Goal: Task Accomplishment & Management: Use online tool/utility

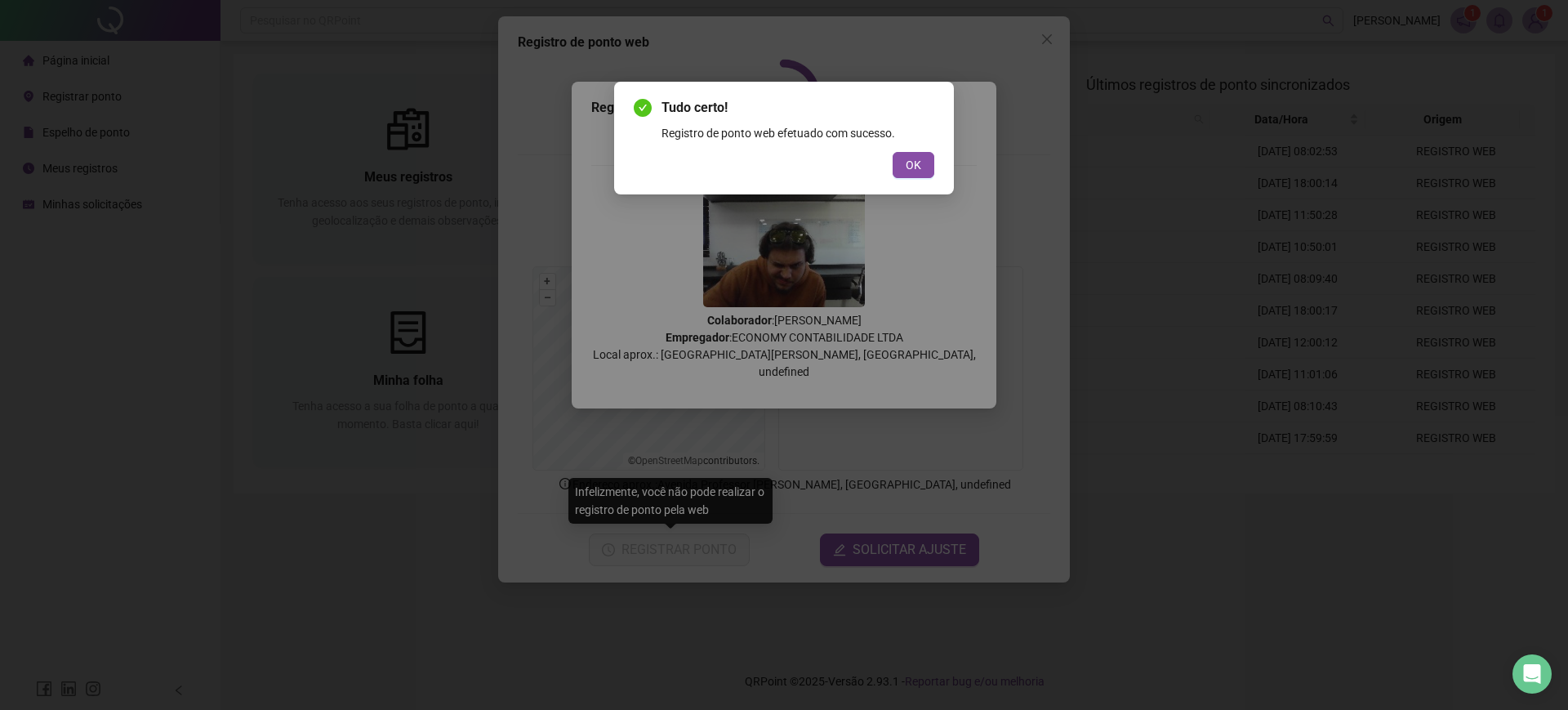
click at [925, 135] on div "Registro de ponto web efetuado com sucesso." at bounding box center [797, 133] width 273 height 18
click at [925, 160] on button "OK" at bounding box center [913, 165] width 41 height 26
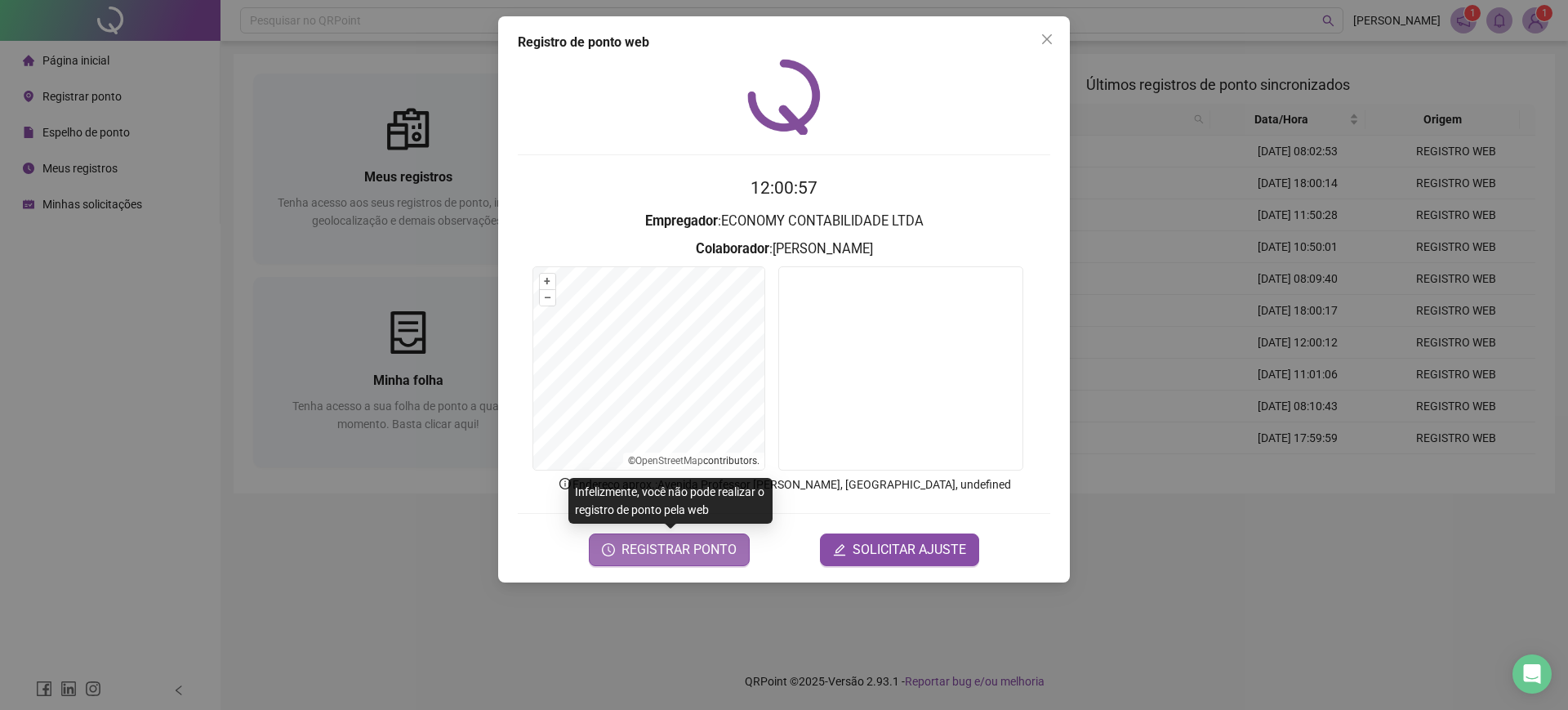
click at [716, 557] on span "REGISTRAR PONTO" at bounding box center [679, 550] width 115 height 20
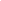
click at [0, 0] on html at bounding box center [0, 0] width 0 height 0
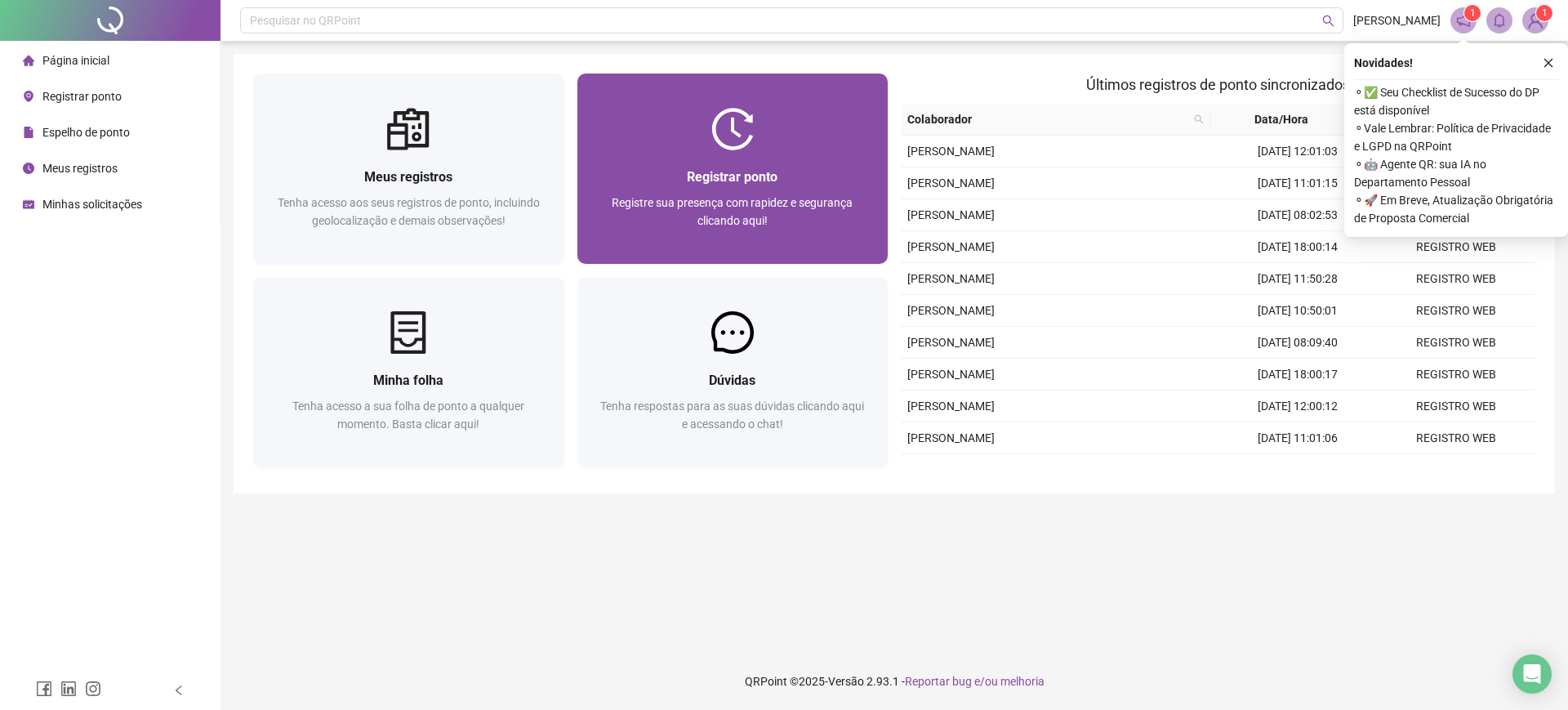
click at [699, 198] on span "Registre sua presença com rapidez e segurança clicando aqui!" at bounding box center [732, 212] width 241 height 31
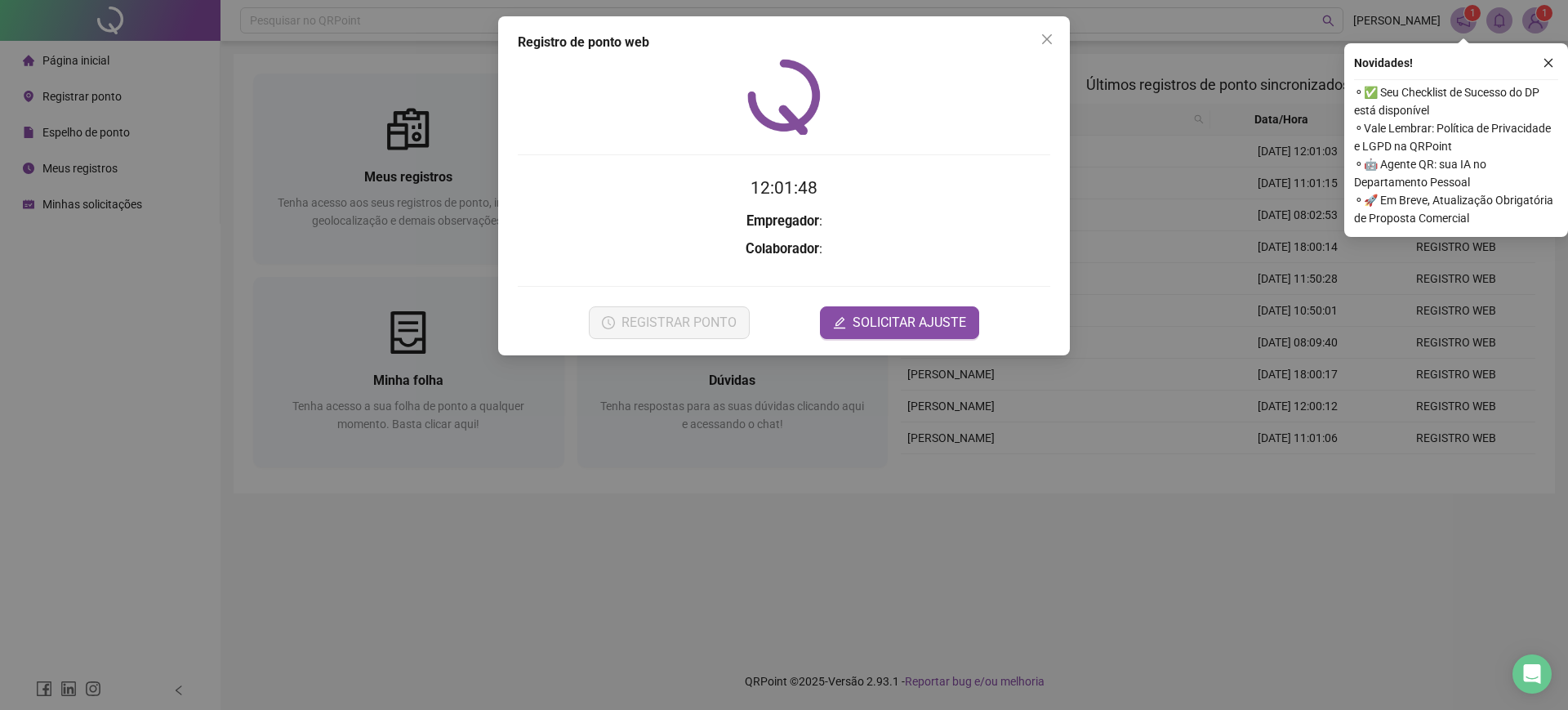
click at [1314, 490] on div "Registro [PERSON_NAME] web 12:01:48 Empregador : Colaborador : REGISTRAR PONTO …" at bounding box center [784, 355] width 1568 height 710
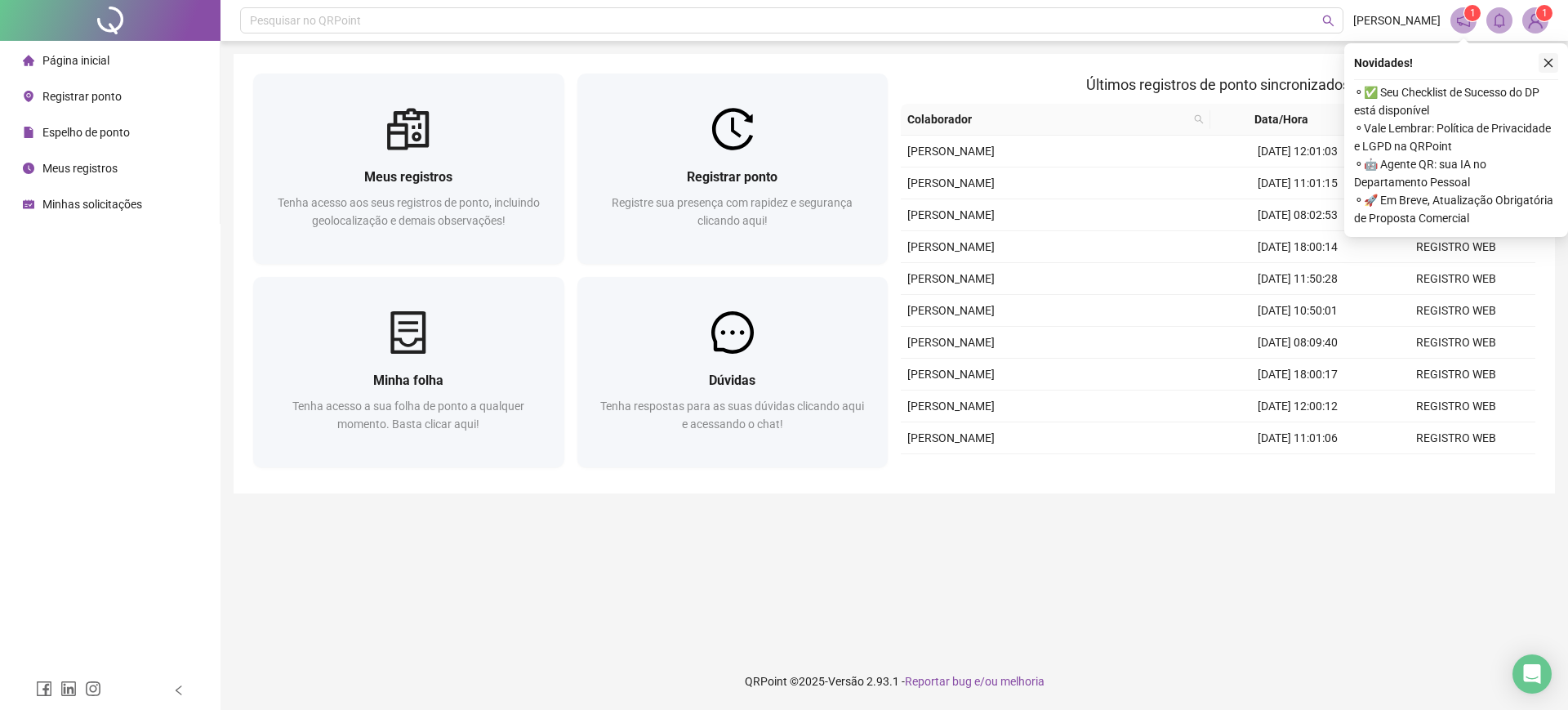
click at [1553, 57] on icon "close" at bounding box center [1548, 62] width 11 height 11
